Goal: Transaction & Acquisition: Obtain resource

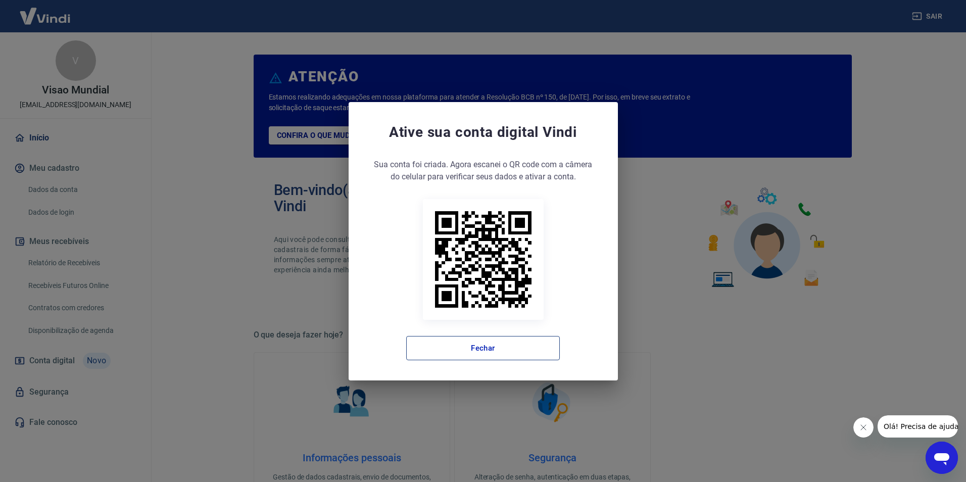
click at [506, 355] on button "Fechar" at bounding box center [483, 348] width 154 height 24
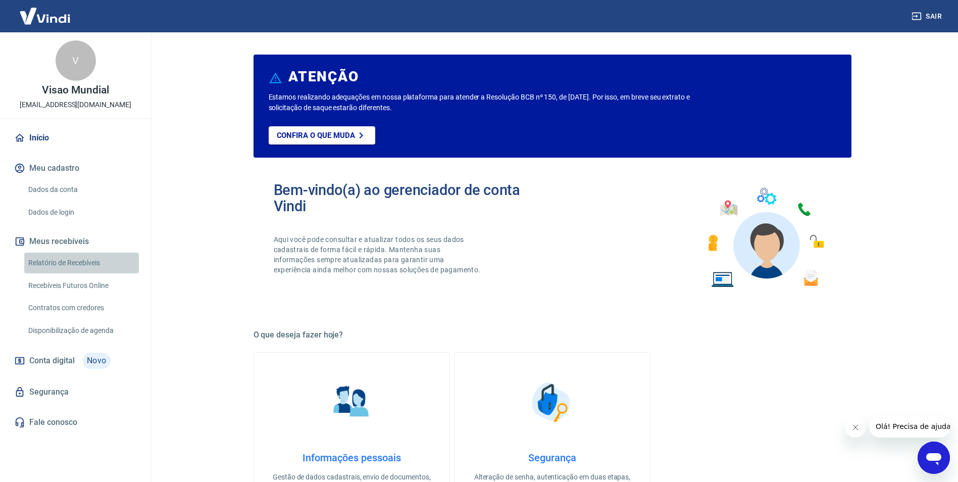
click at [79, 265] on link "Relatório de Recebíveis" at bounding box center [81, 263] width 115 height 21
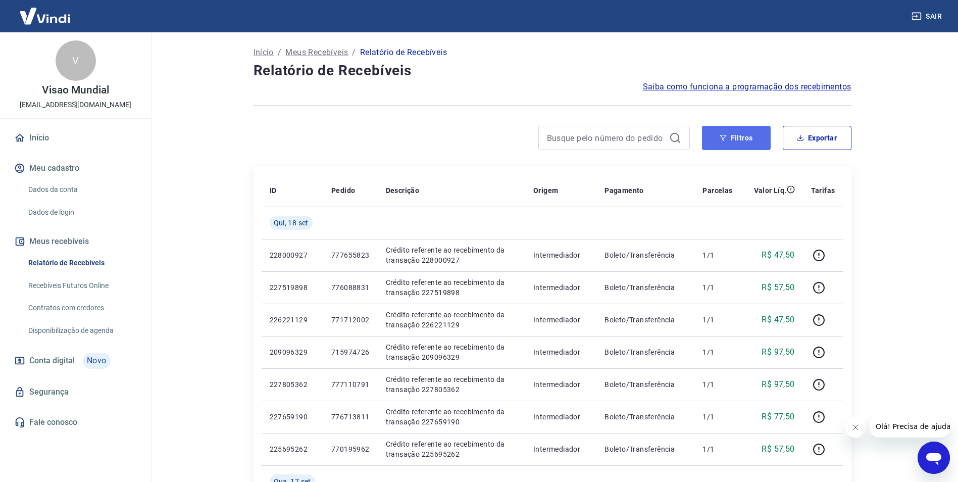
click at [753, 138] on button "Filtros" at bounding box center [736, 138] width 69 height 24
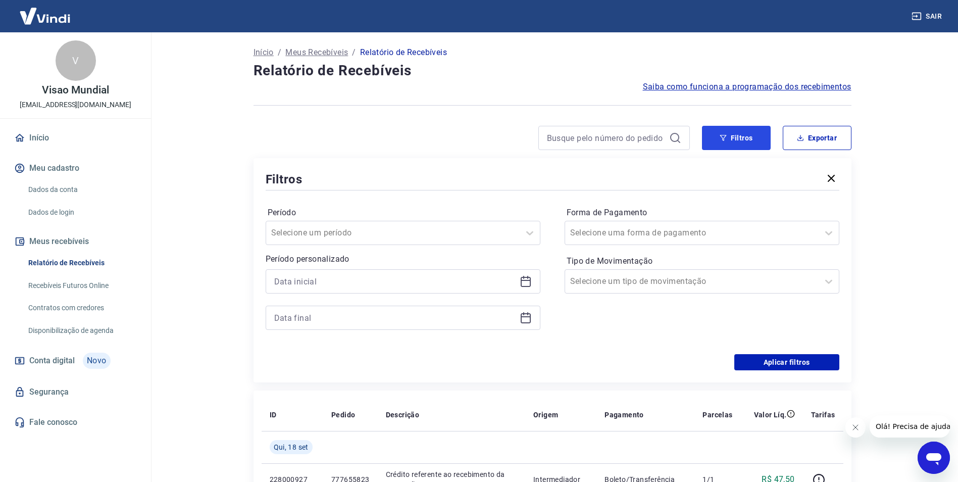
scroll to position [51, 0]
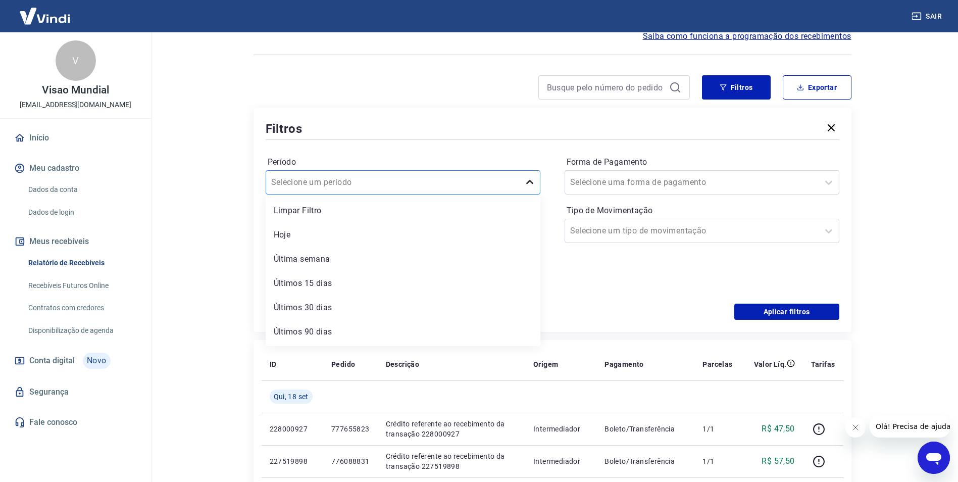
click at [528, 185] on icon at bounding box center [530, 182] width 12 height 12
click at [228, 201] on main "Início / Meus Recebíveis / Relatório de Recebíveis Relatório de Recebíveis Saib…" at bounding box center [552, 207] width 812 height 450
click at [529, 230] on icon at bounding box center [526, 229] width 10 height 1
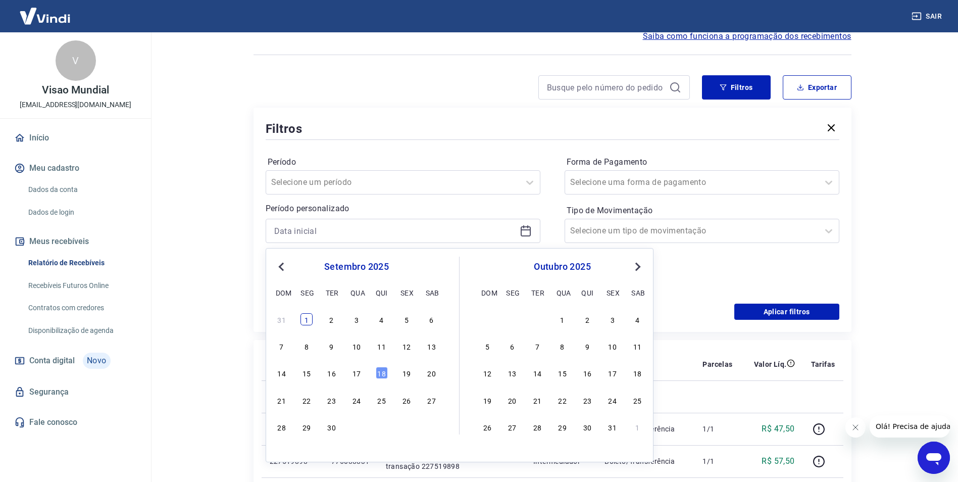
click at [309, 317] on div "1" at bounding box center [307, 319] width 12 height 12
type input "01/09/2025"
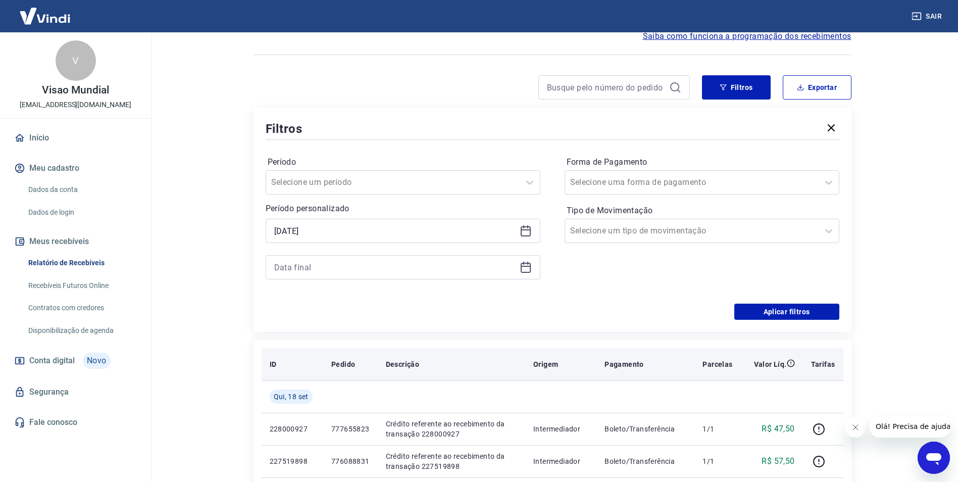
click at [383, 376] on th "Descrição" at bounding box center [452, 364] width 148 height 32
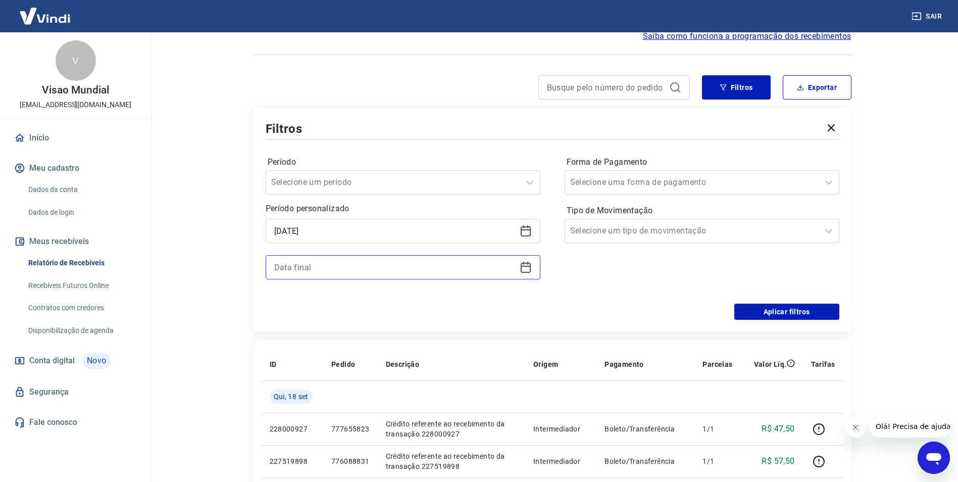
click at [387, 266] on input at bounding box center [394, 267] width 241 height 15
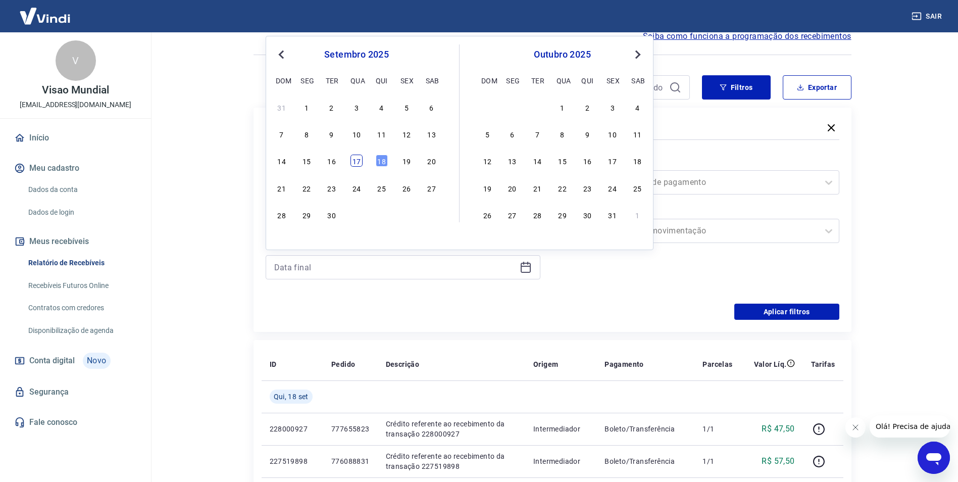
click at [362, 159] on div "17" at bounding box center [357, 161] width 12 height 12
type input "17/09/2025"
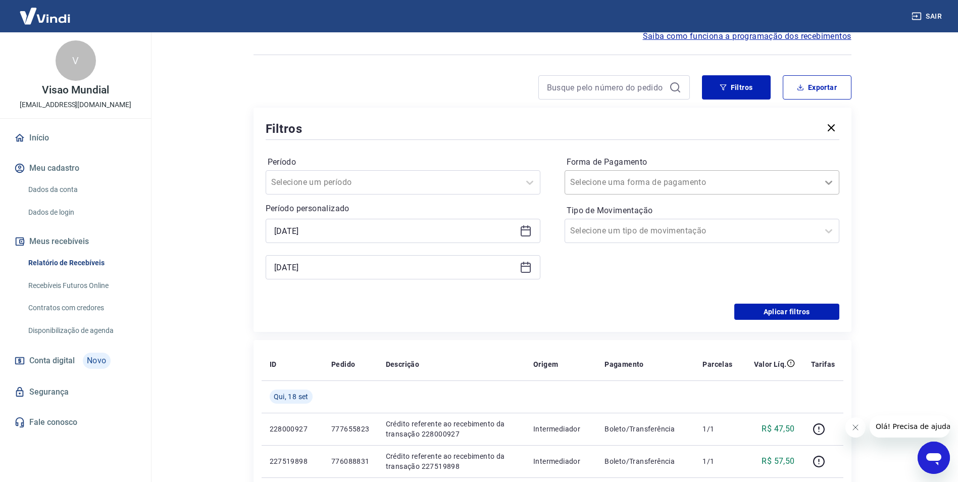
click at [832, 178] on icon at bounding box center [829, 182] width 12 height 12
click at [485, 317] on div "Aplicar filtros" at bounding box center [553, 312] width 574 height 16
click at [738, 231] on div at bounding box center [691, 231] width 243 height 14
click at [888, 207] on main "Início / Meus Recebíveis / Relatório de Recebíveis Relatório de Recebíveis Saib…" at bounding box center [552, 207] width 812 height 450
click at [806, 311] on button "Aplicar filtros" at bounding box center [786, 312] width 105 height 16
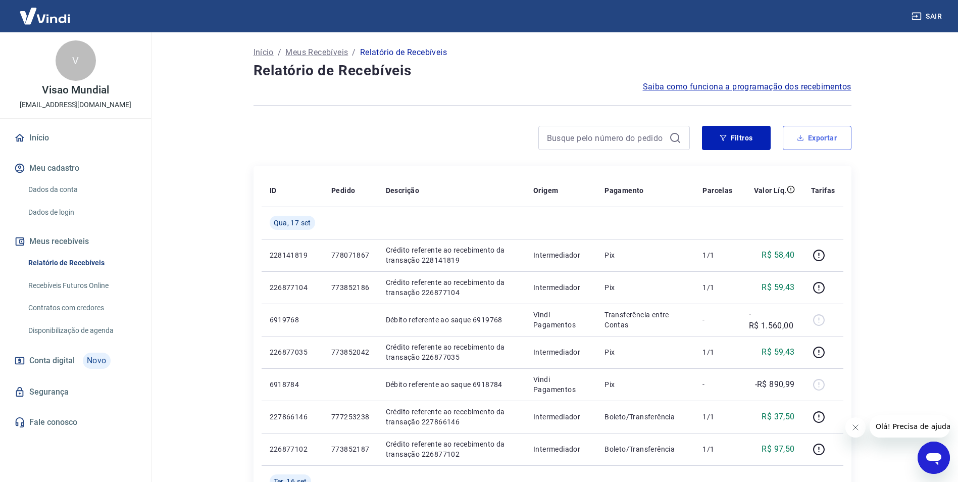
click at [820, 146] on button "Exportar" at bounding box center [817, 138] width 69 height 24
type input "01/09/2025"
type input "17/09/2025"
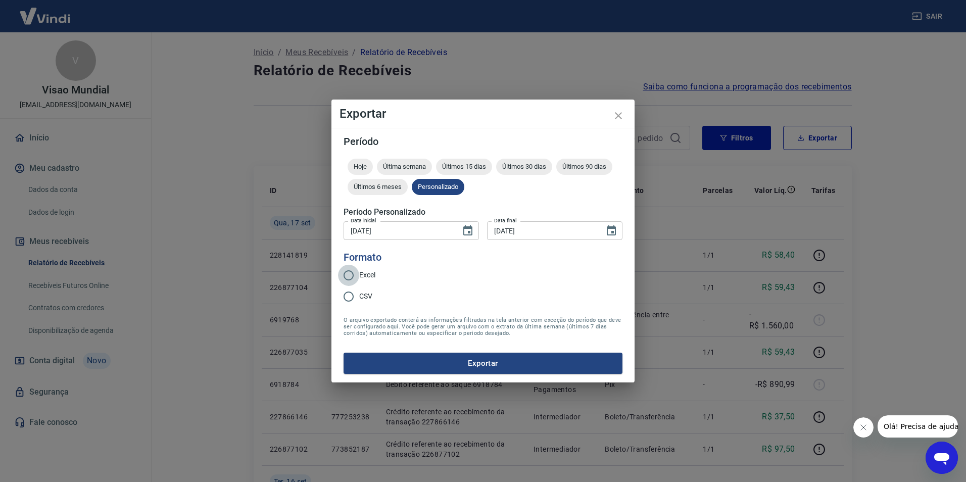
click at [351, 276] on input "Excel" at bounding box center [348, 275] width 21 height 21
radio input "true"
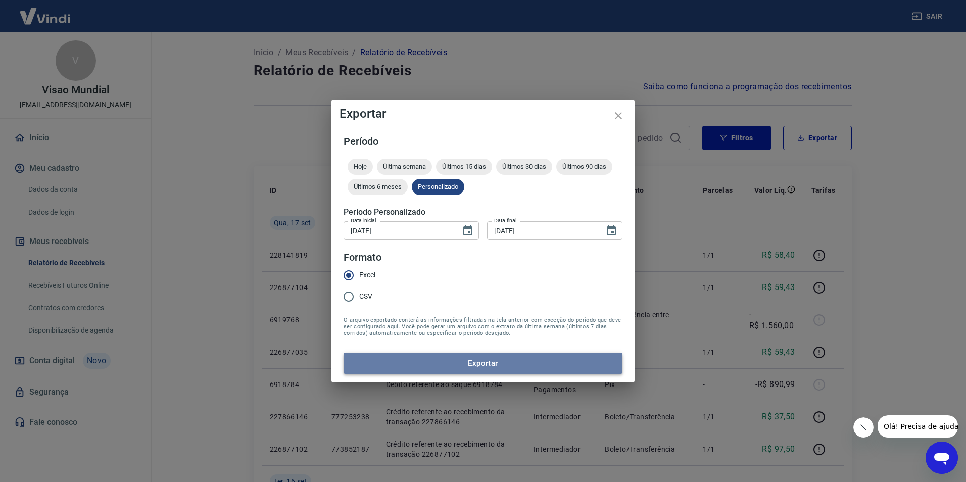
click at [478, 368] on button "Exportar" at bounding box center [482, 363] width 279 height 21
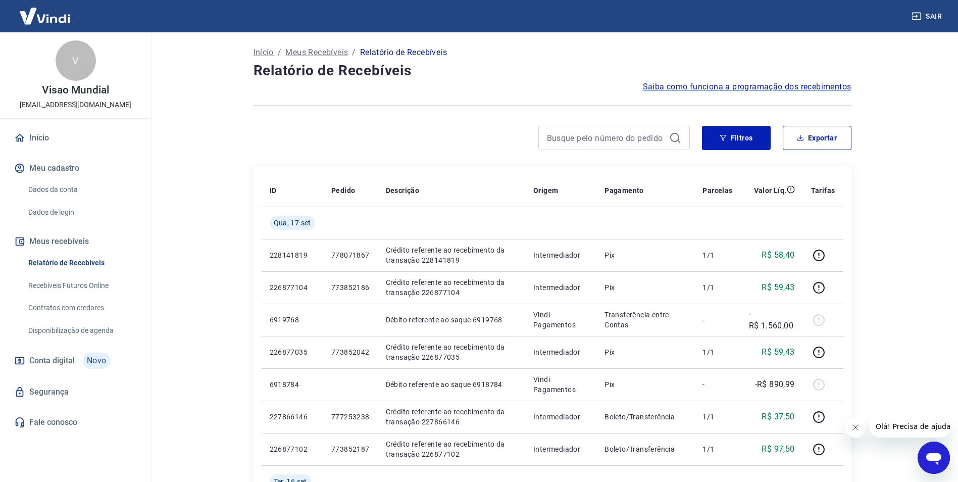
click at [59, 288] on link "Recebíveis Futuros Online" at bounding box center [81, 285] width 115 height 21
click at [457, 144] on div at bounding box center [472, 138] width 436 height 24
click at [93, 284] on link "Recebíveis Futuros Online" at bounding box center [81, 285] width 115 height 21
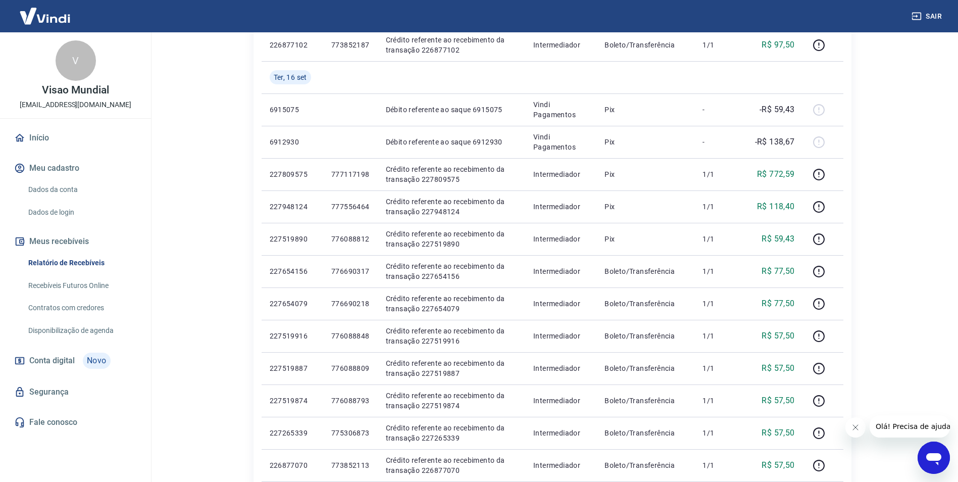
scroll to position [602, 0]
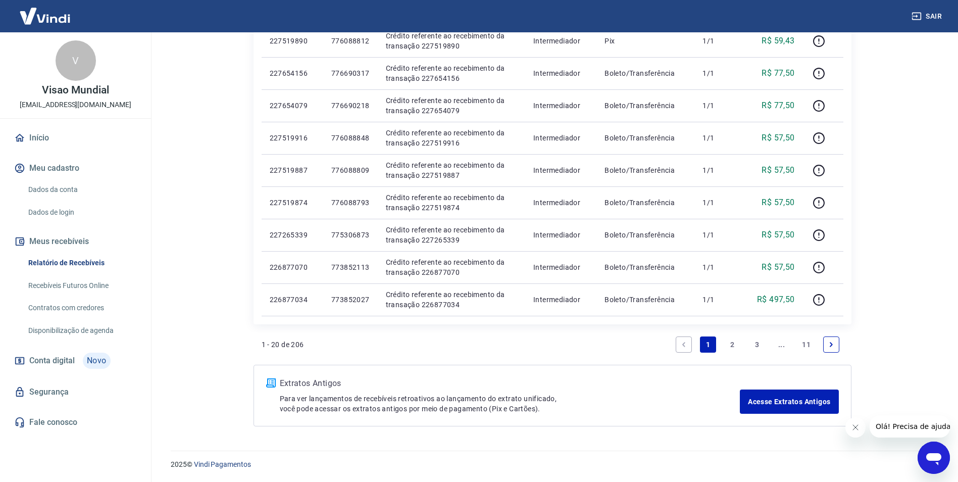
click at [79, 290] on link "Recebíveis Futuros Online" at bounding box center [81, 285] width 115 height 21
